Goal: Transaction & Acquisition: Purchase product/service

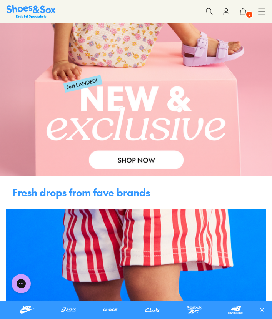
click at [125, 161] on link at bounding box center [136, 23] width 272 height 303
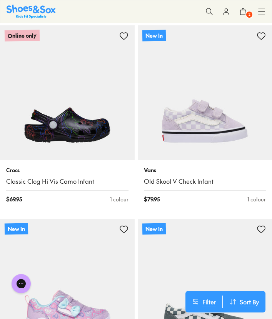
scroll to position [2679, 0]
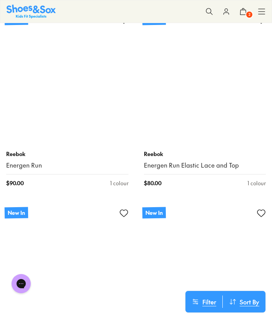
scroll to position [5746, 0]
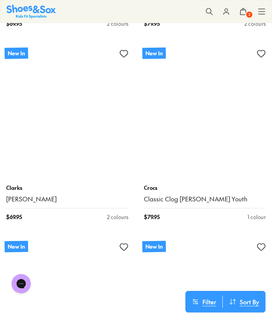
scroll to position [8038, 0]
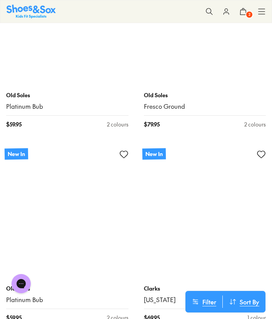
scroll to position [11992, 0]
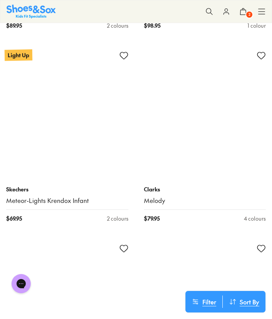
scroll to position [14218, 0]
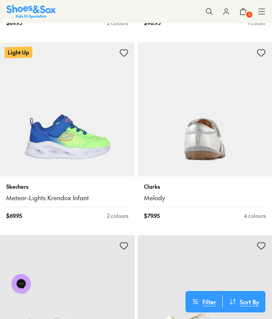
click at [193, 109] on img at bounding box center [205, 109] width 135 height 135
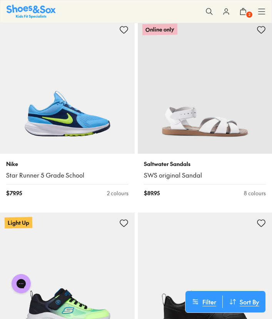
scroll to position [15015, 0]
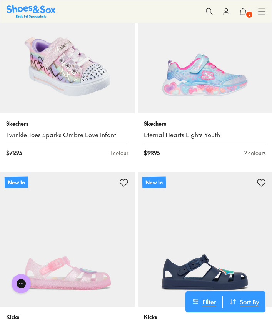
scroll to position [3650, 0]
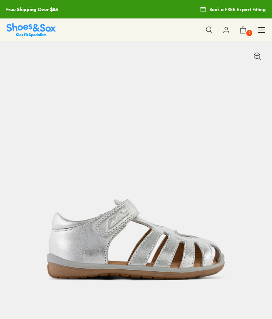
select select "*"
